Goal: Transaction & Acquisition: Purchase product/service

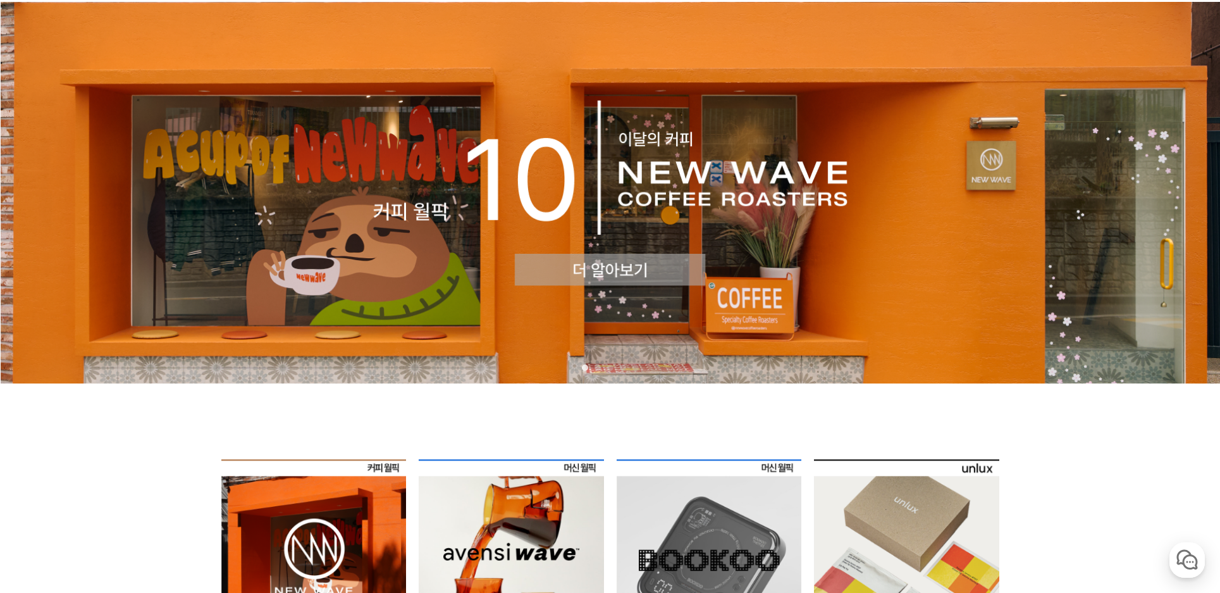
scroll to position [63, 0]
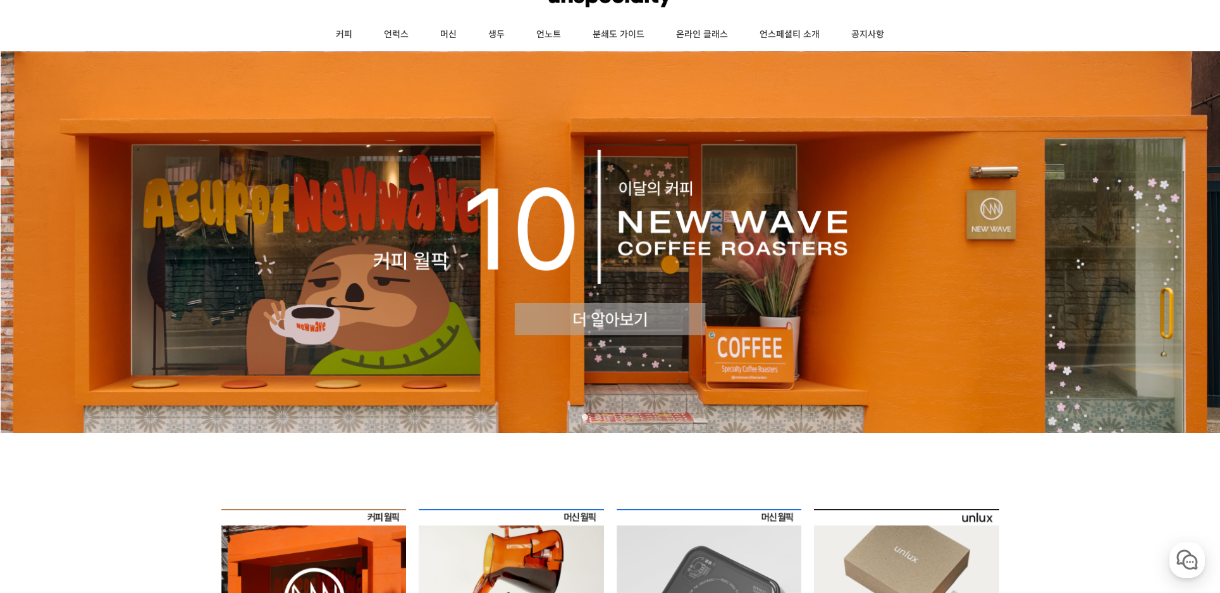
click at [758, 268] on img at bounding box center [610, 242] width 1220 height 382
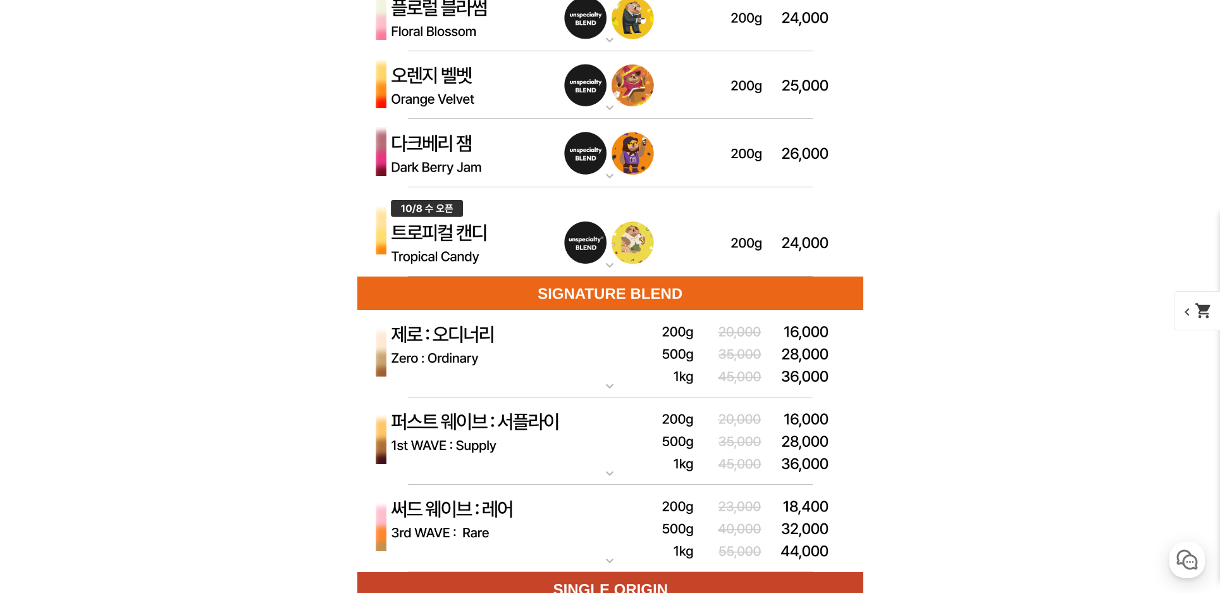
scroll to position [3543, 0]
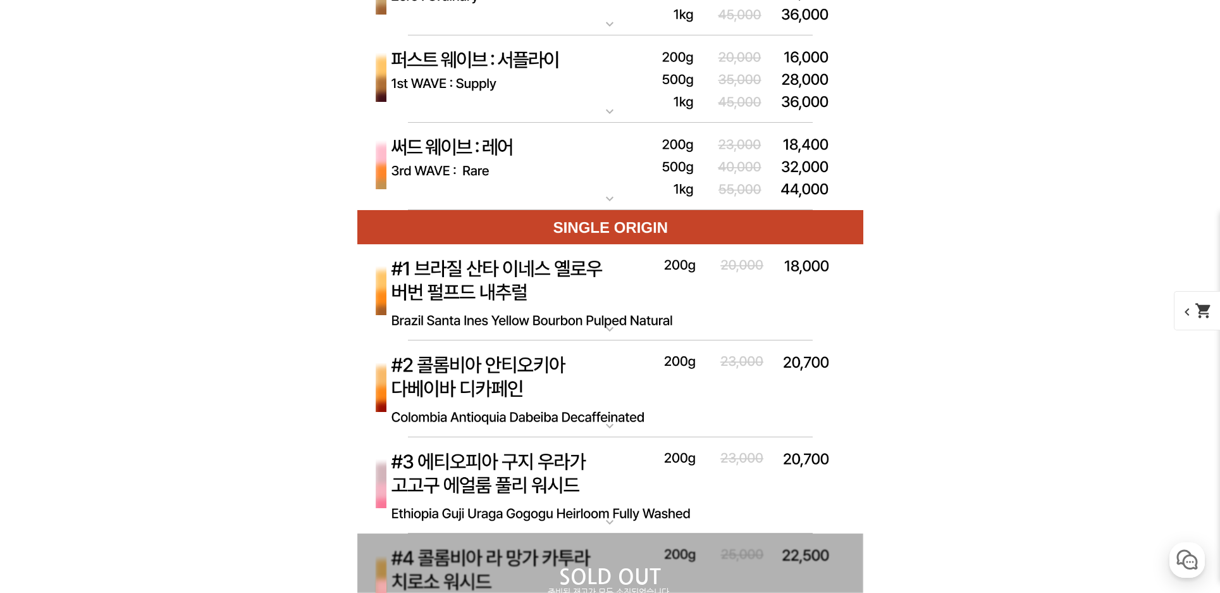
scroll to position [4302, 0]
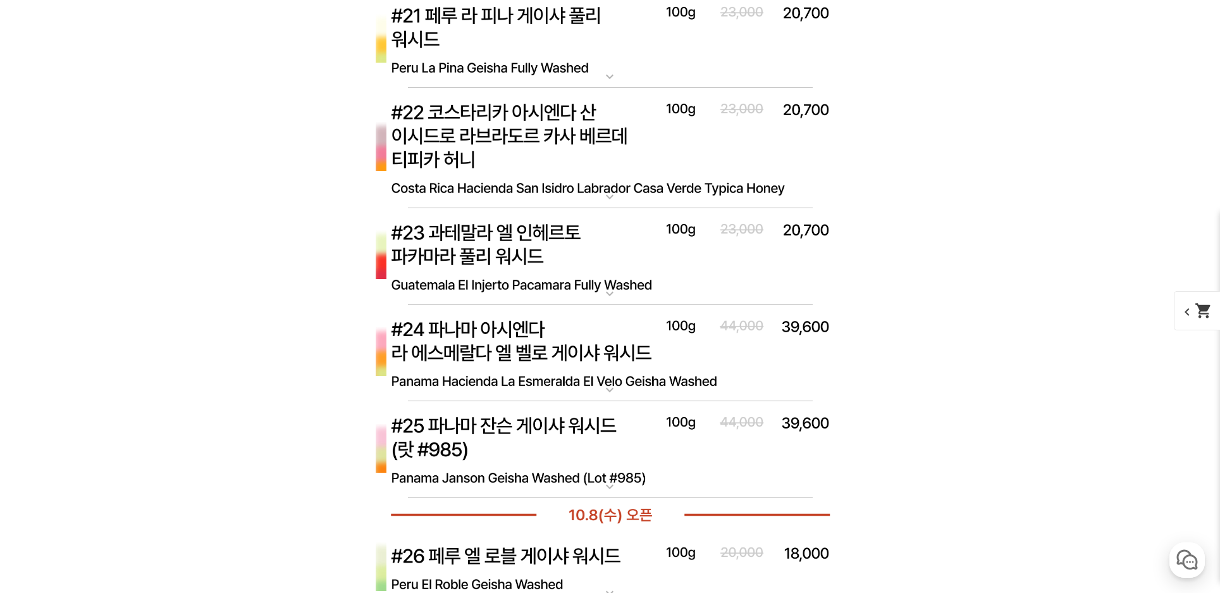
scroll to position [5758, 0]
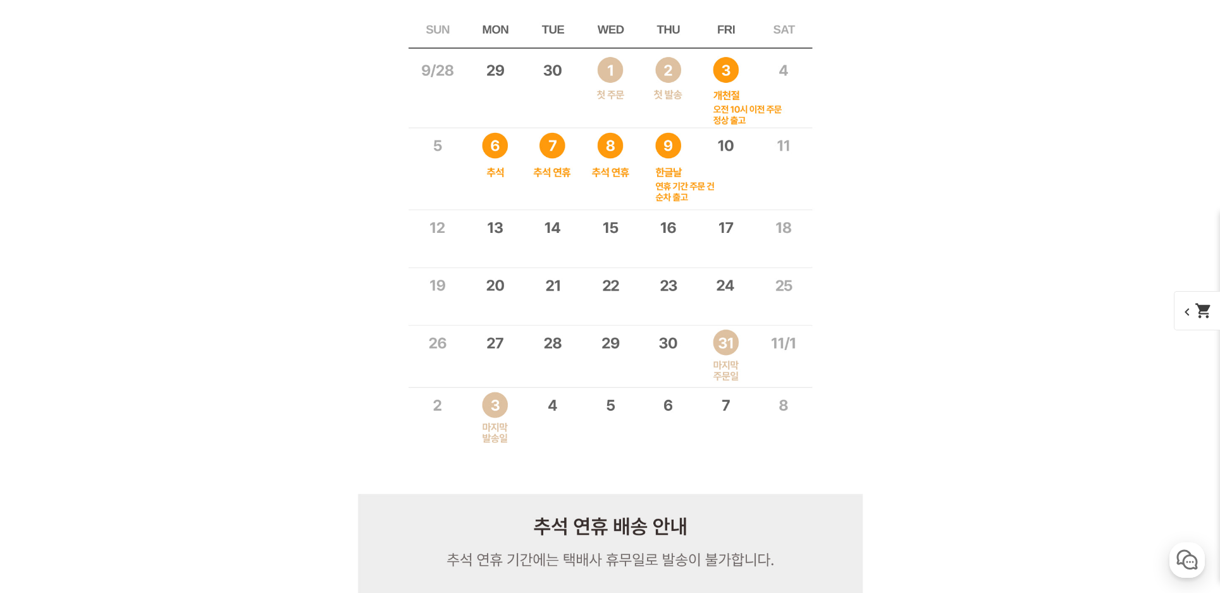
scroll to position [8035, 0]
